Goal: Communication & Community: Answer question/provide support

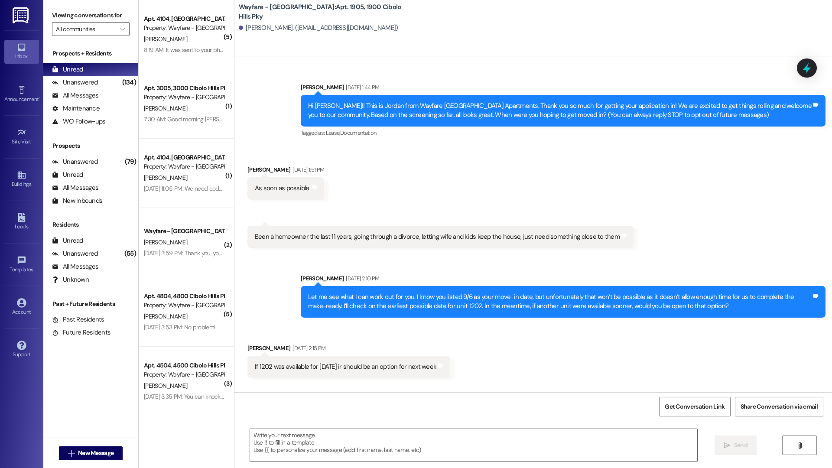
scroll to position [3404, 0]
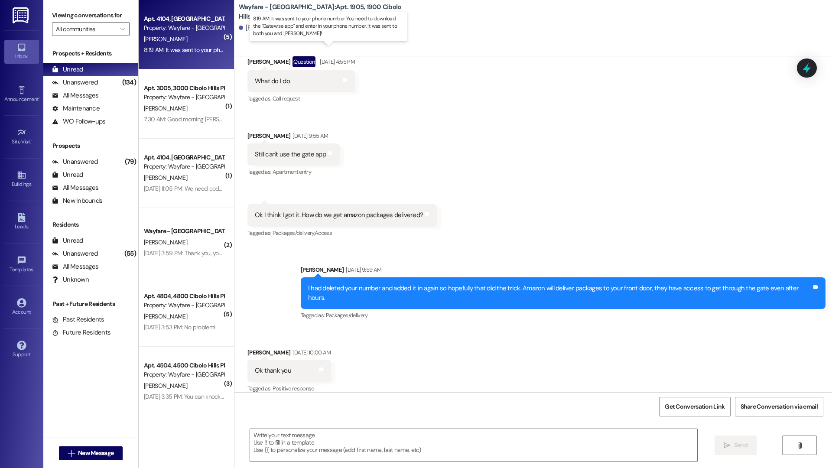
click at [196, 49] on div "8:19 AM: It was sent to your phone number. You need to download the "Gatewise a…" at bounding box center [351, 50] width 414 height 8
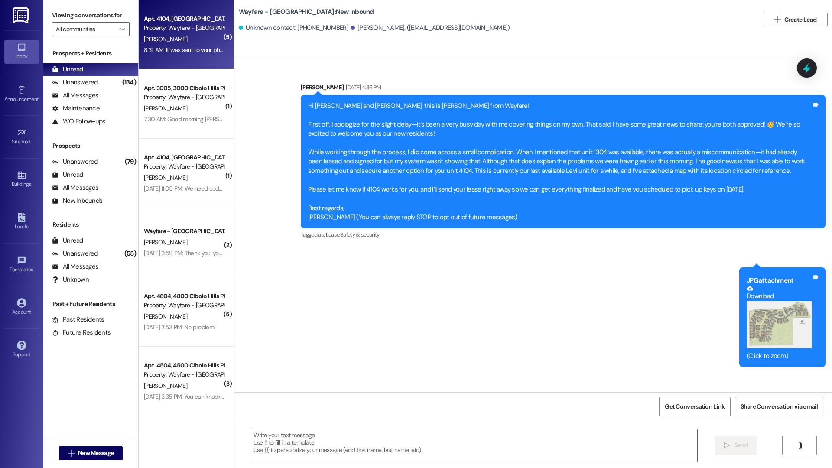
scroll to position [2171, 0]
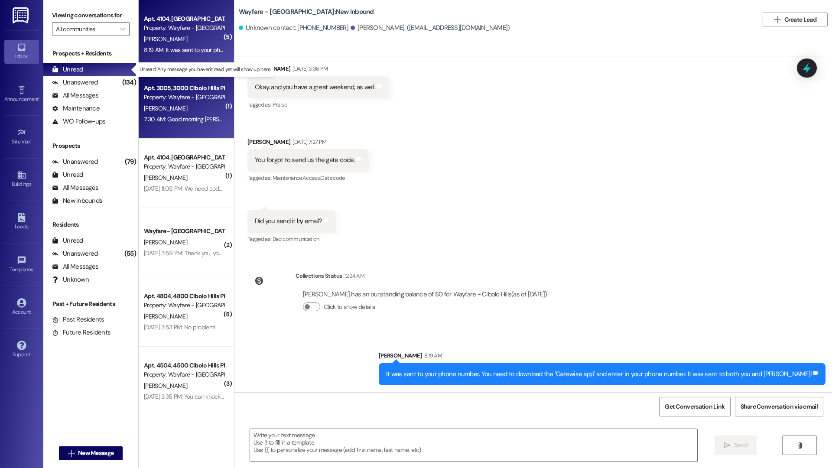
click at [181, 109] on div "[PERSON_NAME]" at bounding box center [184, 108] width 82 height 11
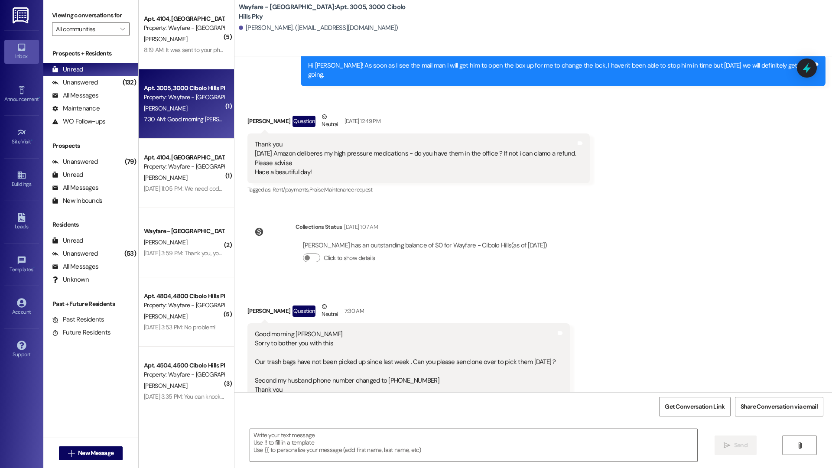
scroll to position [4937, 0]
click at [534, 282] on div "Received via SMS [PERSON_NAME] Question Neutral 7:30 AM Good morning [PERSON_NA…" at bounding box center [533, 351] width 598 height 138
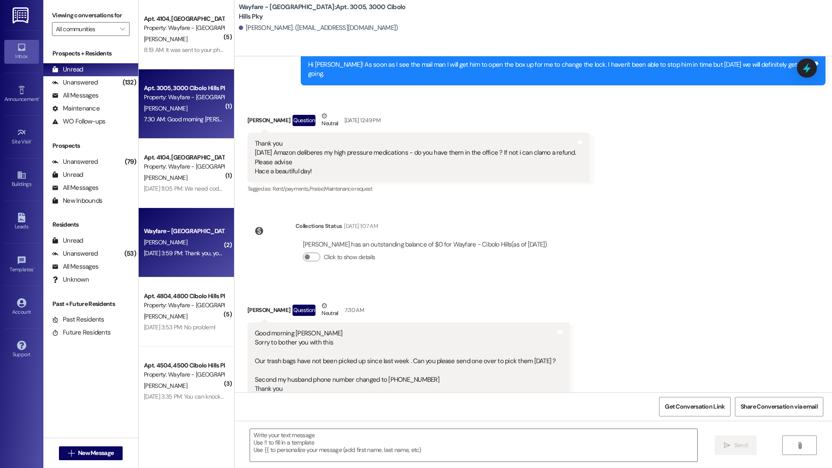
click at [167, 243] on div "[PERSON_NAME]" at bounding box center [184, 242] width 82 height 11
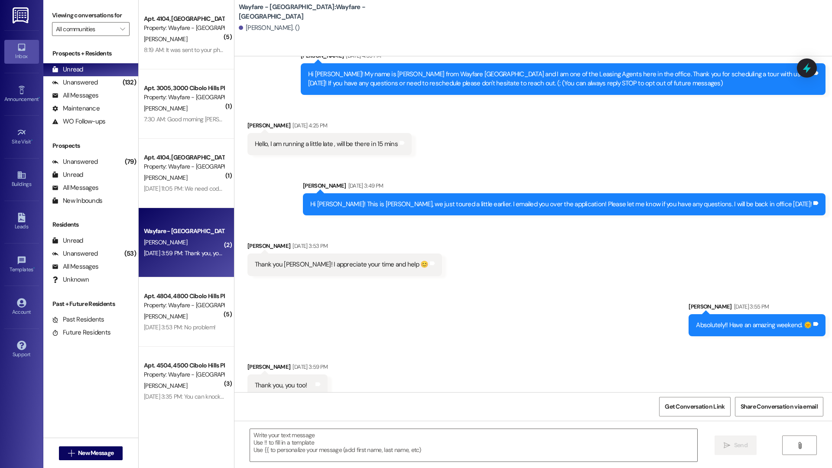
scroll to position [43, 0]
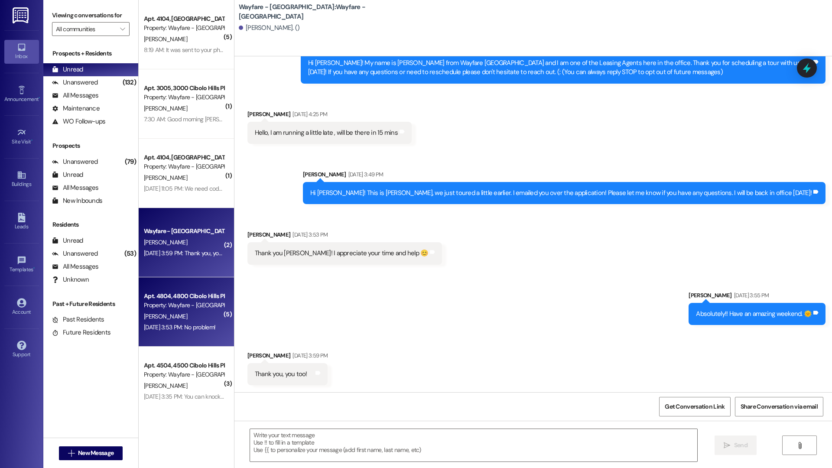
click at [177, 311] on div "[PERSON_NAME]" at bounding box center [184, 316] width 82 height 11
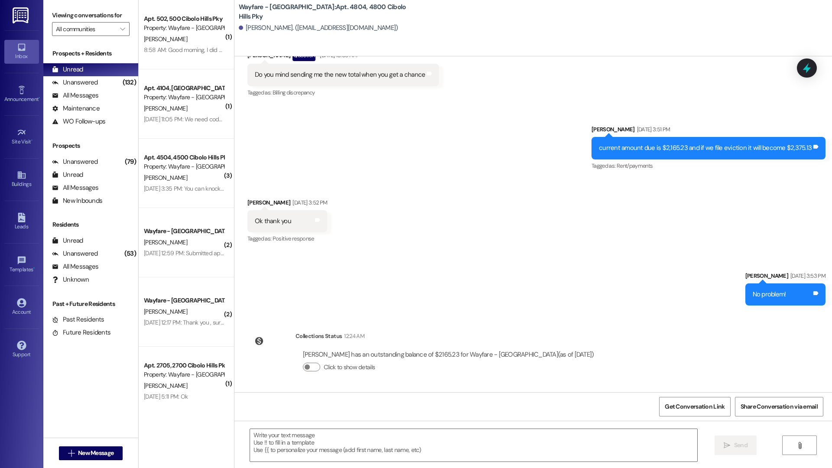
scroll to position [2785, 0]
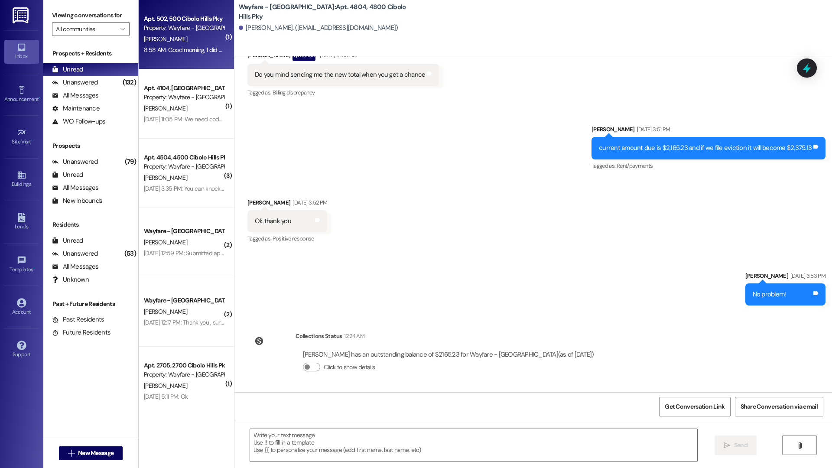
click at [169, 61] on div "Apt. 502, 500 Cibolo Hills Pky Property: Wayfare - [GEOGRAPHIC_DATA] [PERSON_NA…" at bounding box center [186, 34] width 95 height 69
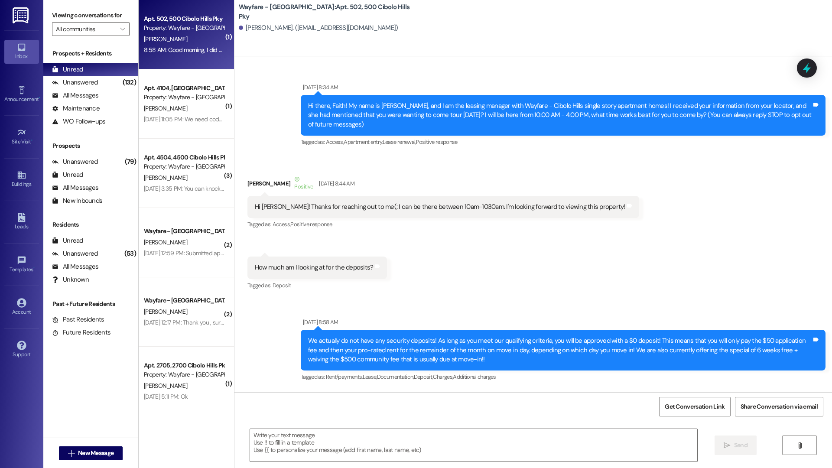
scroll to position [38089, 0]
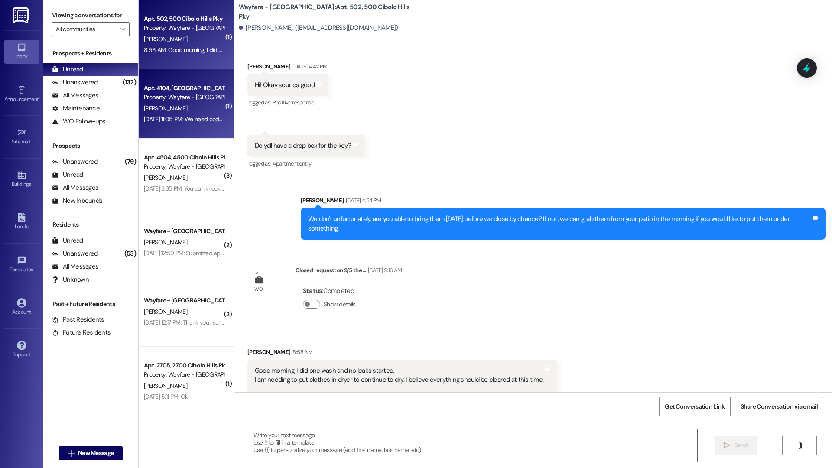
click at [180, 94] on div "Property: Wayfare - [GEOGRAPHIC_DATA]" at bounding box center [184, 97] width 80 height 9
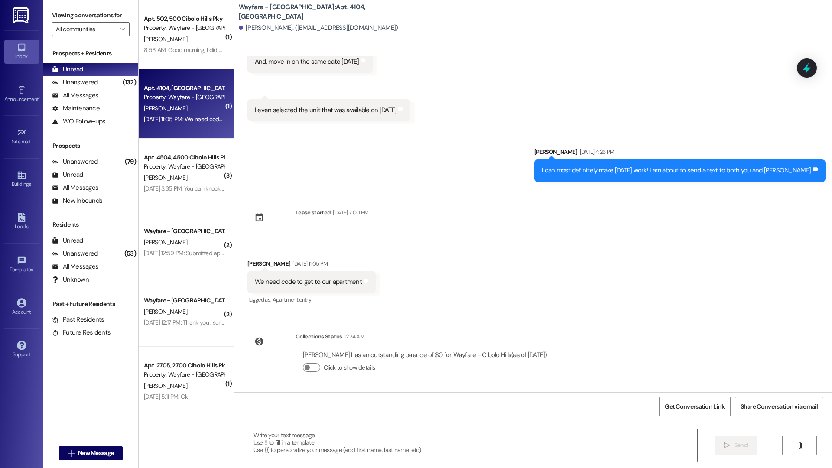
scroll to position [262, 0]
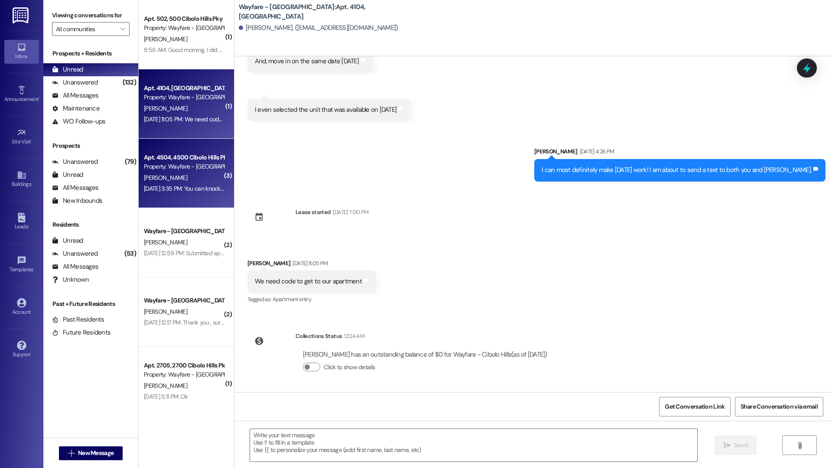
click at [149, 188] on div "[DATE] 3:35 PM: You can knock on the door my daughter's are over there [DATE] 3…" at bounding box center [234, 189] width 181 height 8
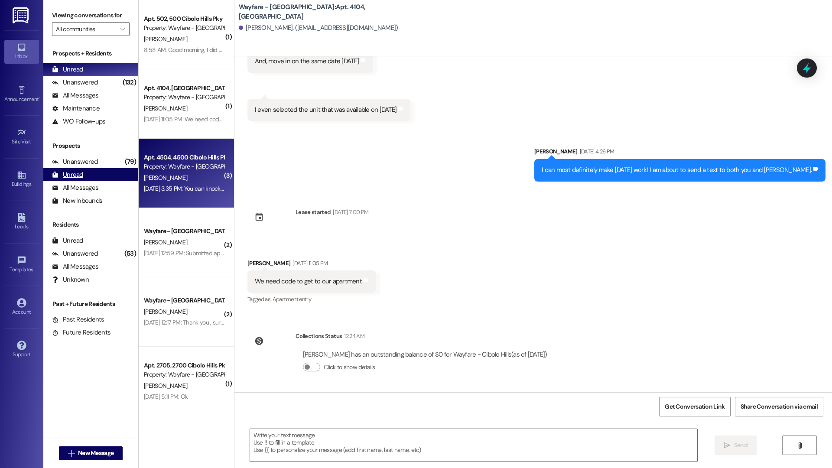
scroll to position [776, 0]
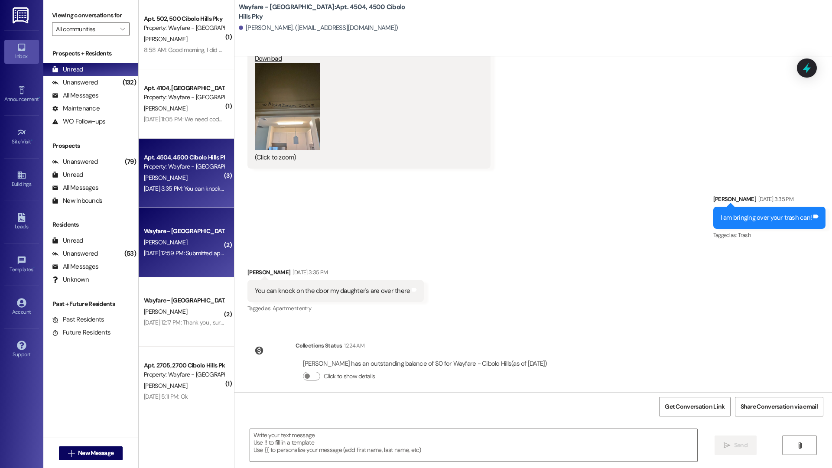
click at [169, 227] on div "Wayfare - [GEOGRAPHIC_DATA]" at bounding box center [184, 231] width 80 height 9
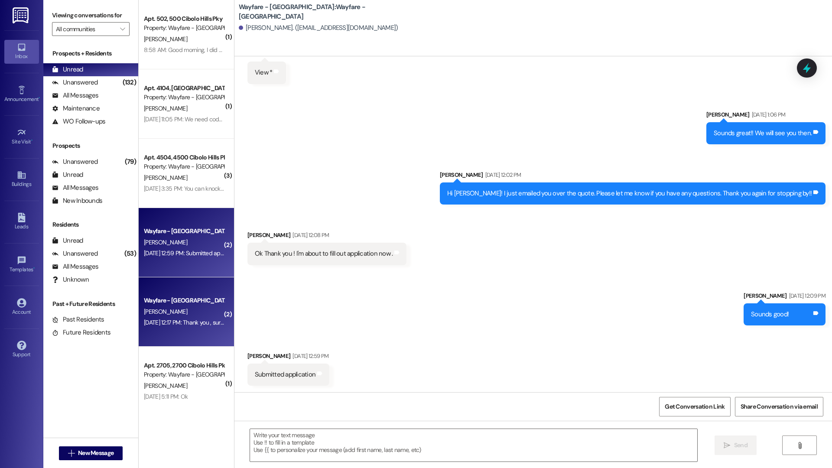
scroll to position [344, 0]
click at [192, 303] on div "Wayfare - [GEOGRAPHIC_DATA]" at bounding box center [184, 300] width 80 height 9
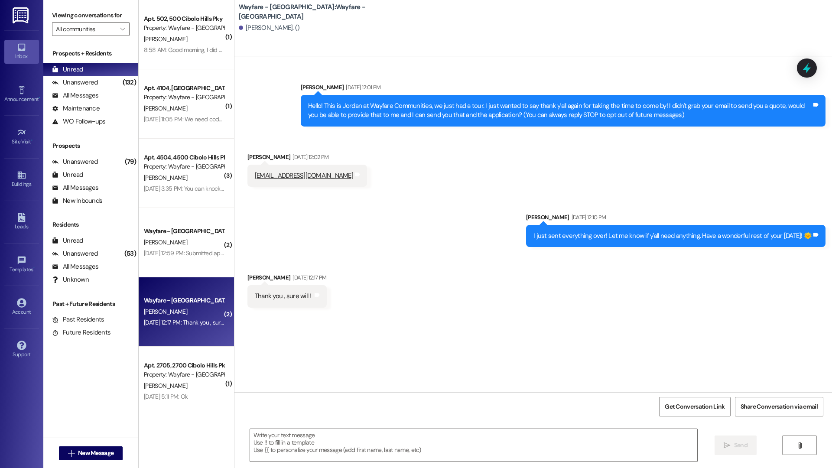
scroll to position [0, 0]
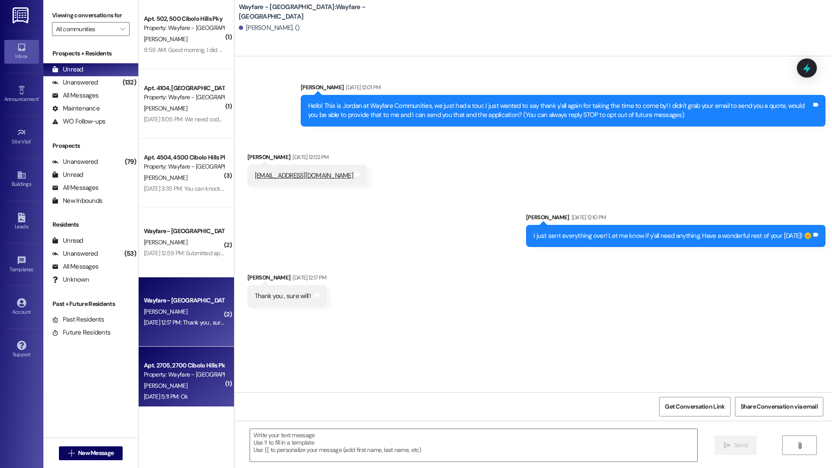
click at [139, 402] on div "Apt. 2705, [GEOGRAPHIC_DATA] Pky Property: Wayfare - [GEOGRAPHIC_DATA] [PERSON_…" at bounding box center [186, 381] width 95 height 69
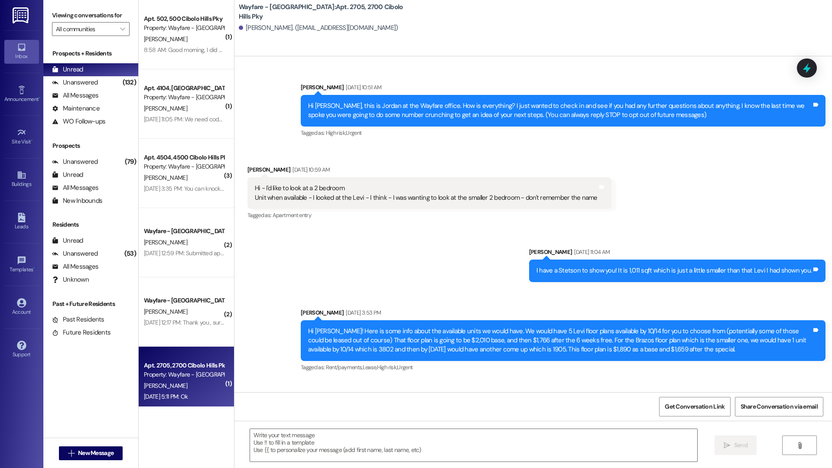
scroll to position [14584, 0]
